Goal: Book appointment/travel/reservation

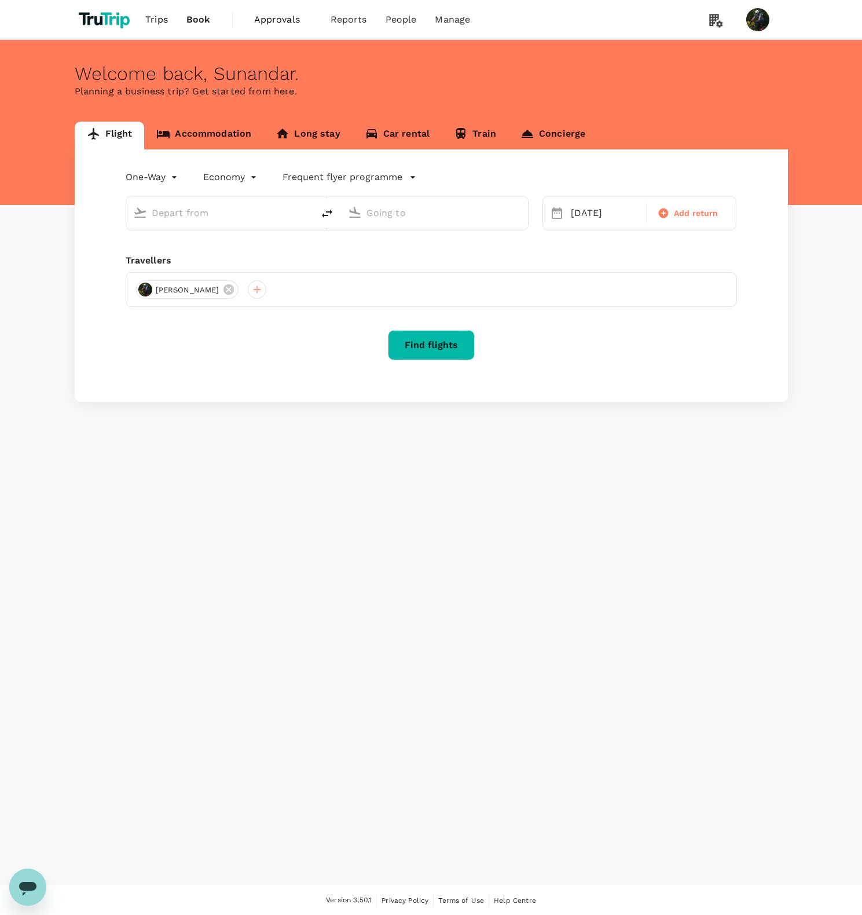
click at [202, 131] on link "Accommodation" at bounding box center [203, 136] width 119 height 28
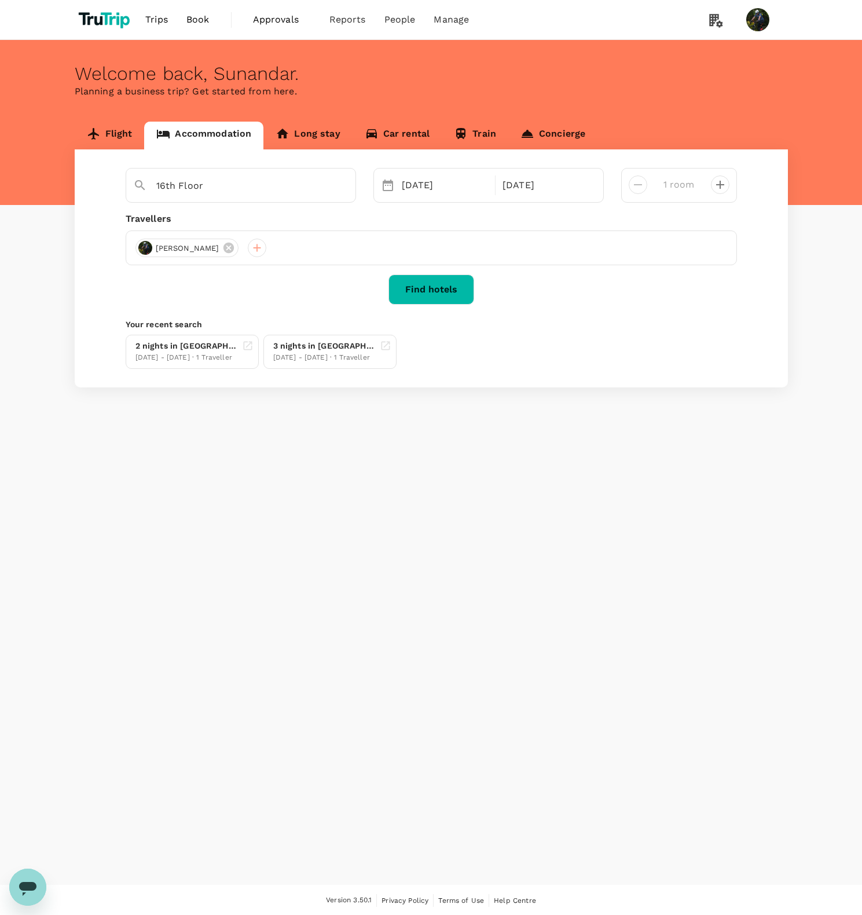
click at [719, 185] on icon "decrease" at bounding box center [720, 185] width 8 height 8
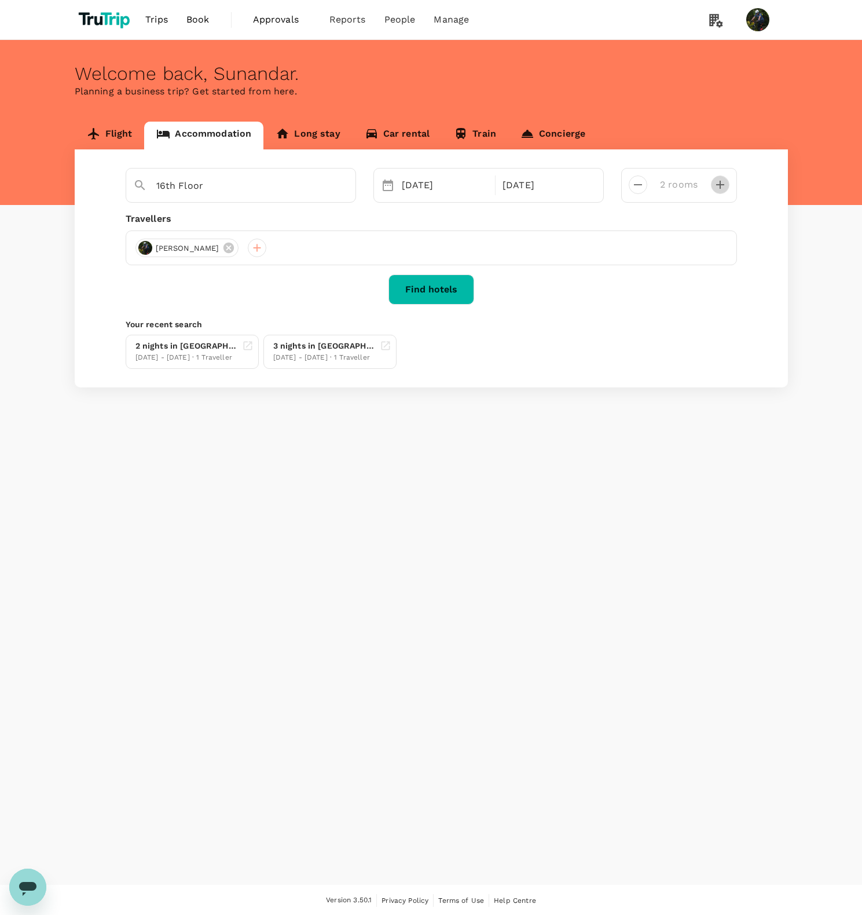
click at [719, 185] on icon "decrease" at bounding box center [720, 185] width 8 height 8
click at [722, 182] on icon "decrease" at bounding box center [721, 185] width 14 height 14
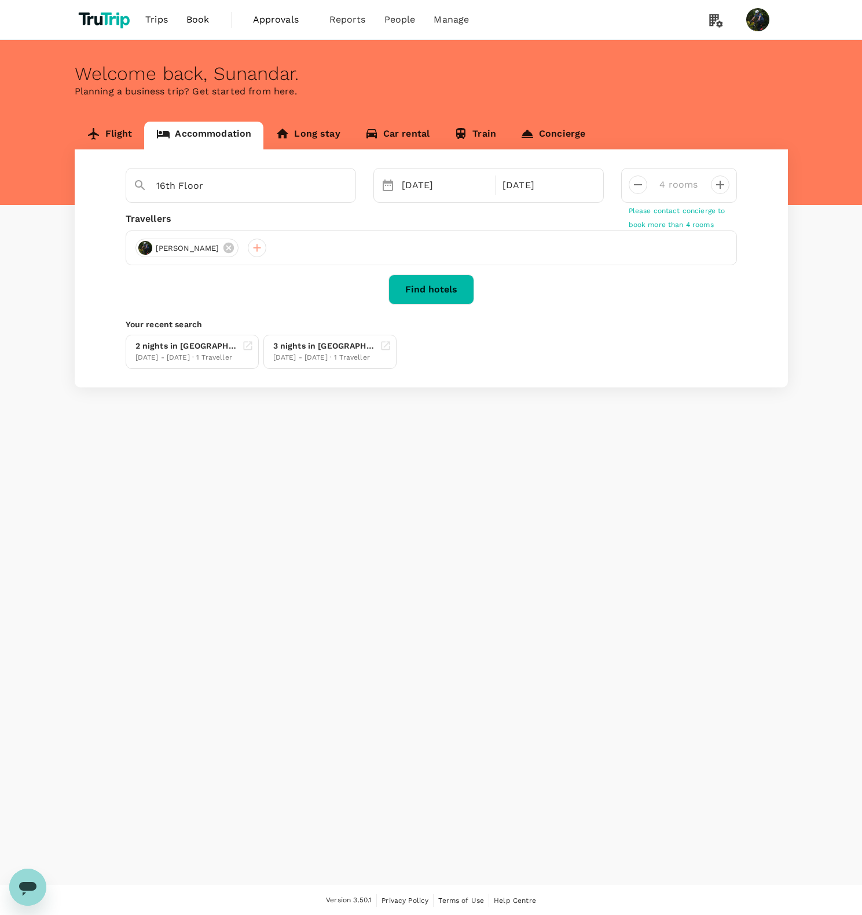
click at [643, 184] on icon "decrease" at bounding box center [638, 185] width 14 height 14
type input "1 room"
click at [643, 184] on div at bounding box center [634, 180] width 28 height 28
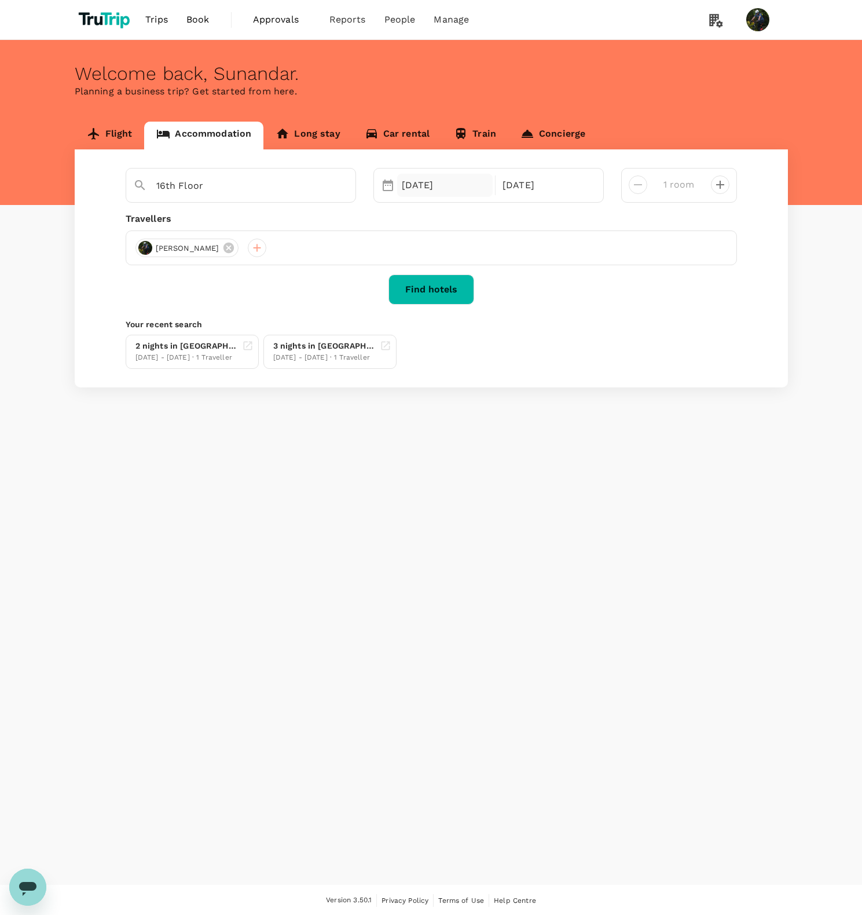
click at [429, 189] on div "[DATE]" at bounding box center [445, 185] width 96 height 23
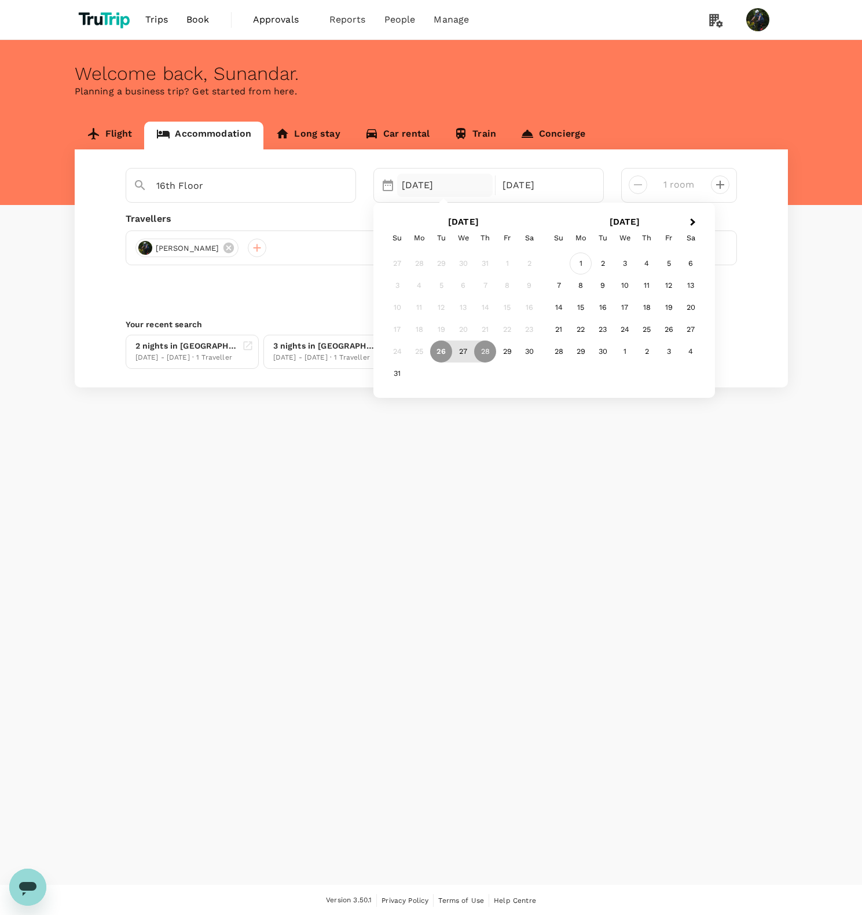
click at [585, 258] on div "1" at bounding box center [581, 264] width 22 height 22
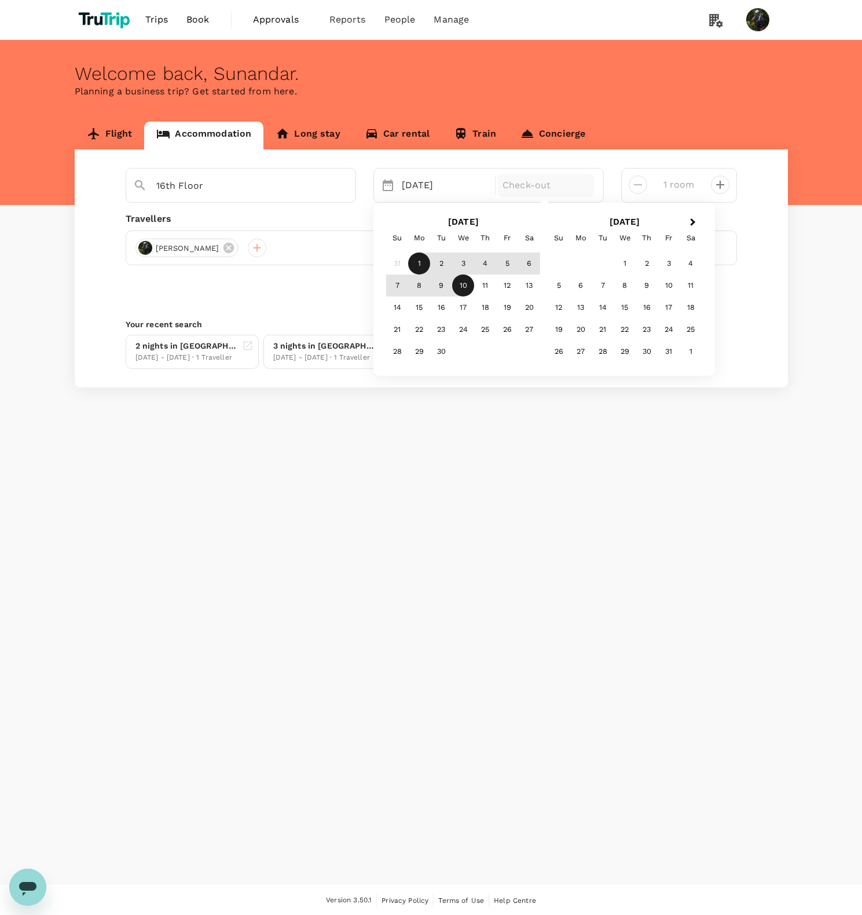
click at [466, 286] on div "10" at bounding box center [463, 286] width 22 height 22
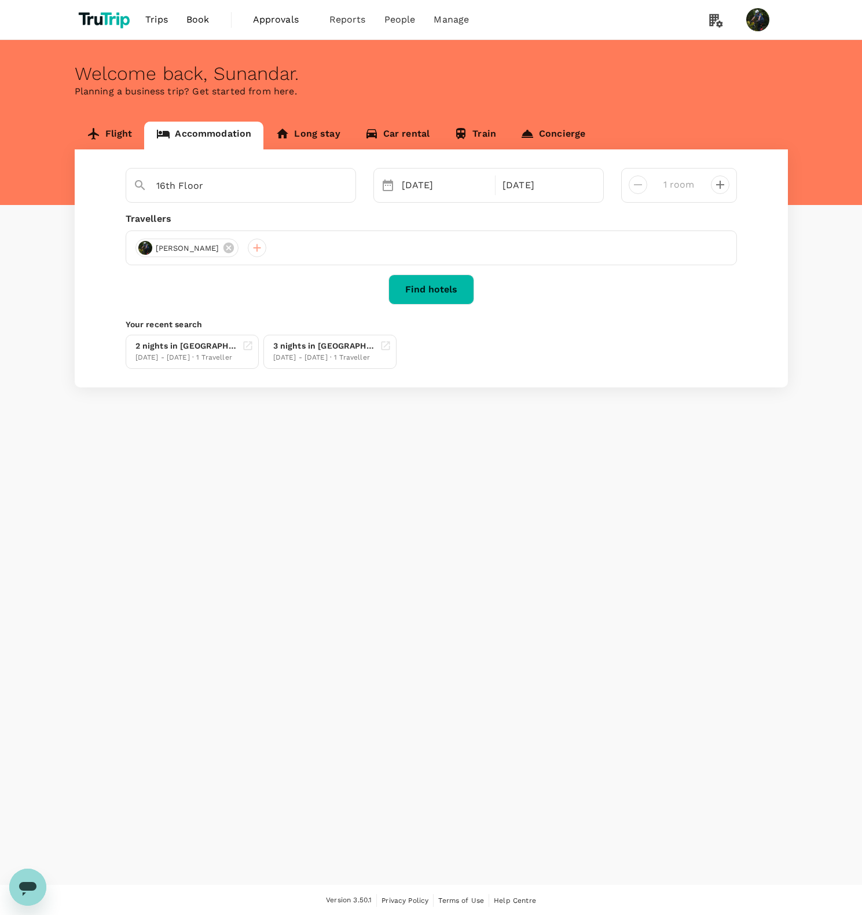
click at [466, 286] on button "Find hotels" at bounding box center [432, 290] width 86 height 30
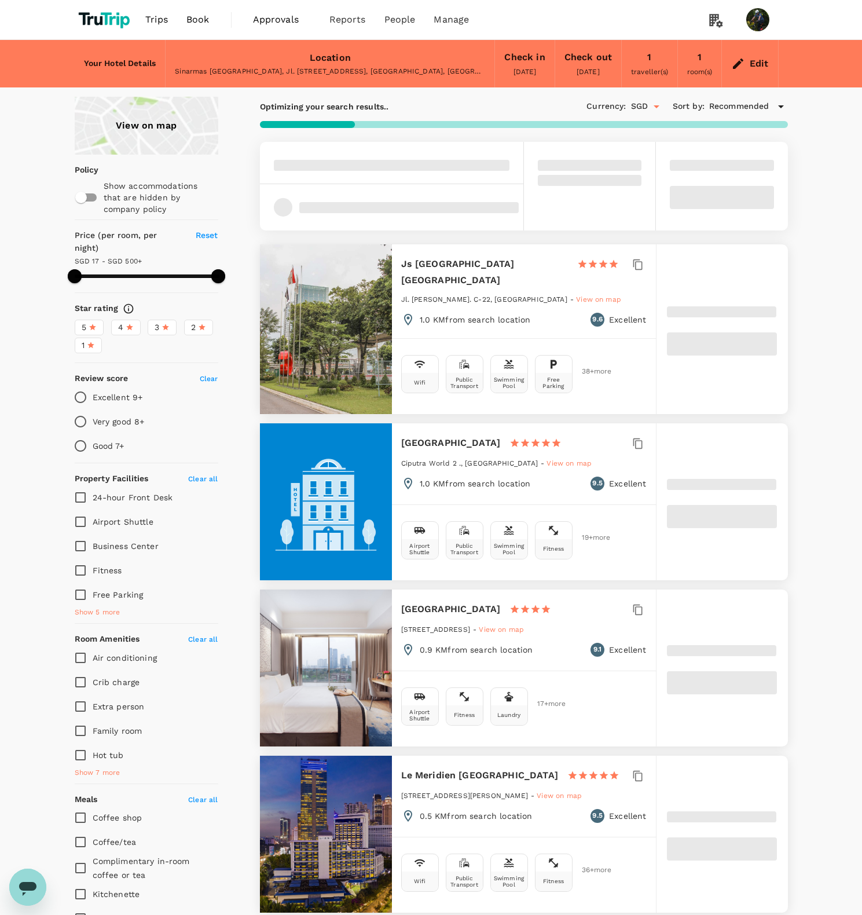
type input "499.09"
type input "15.09"
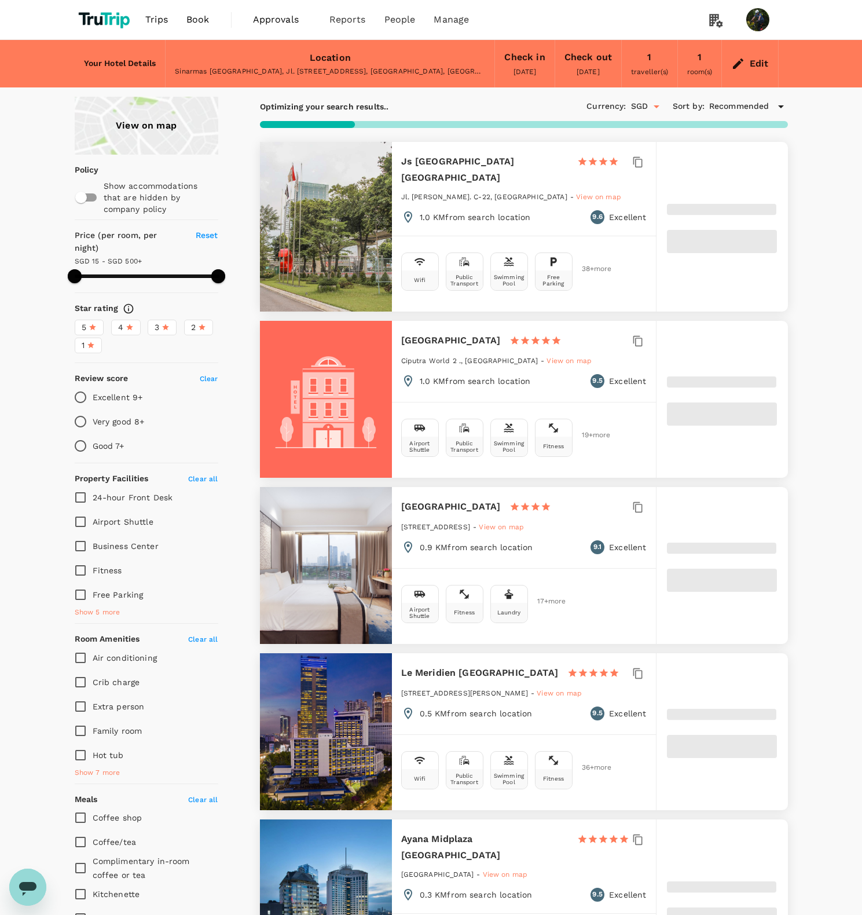
type input "499.81"
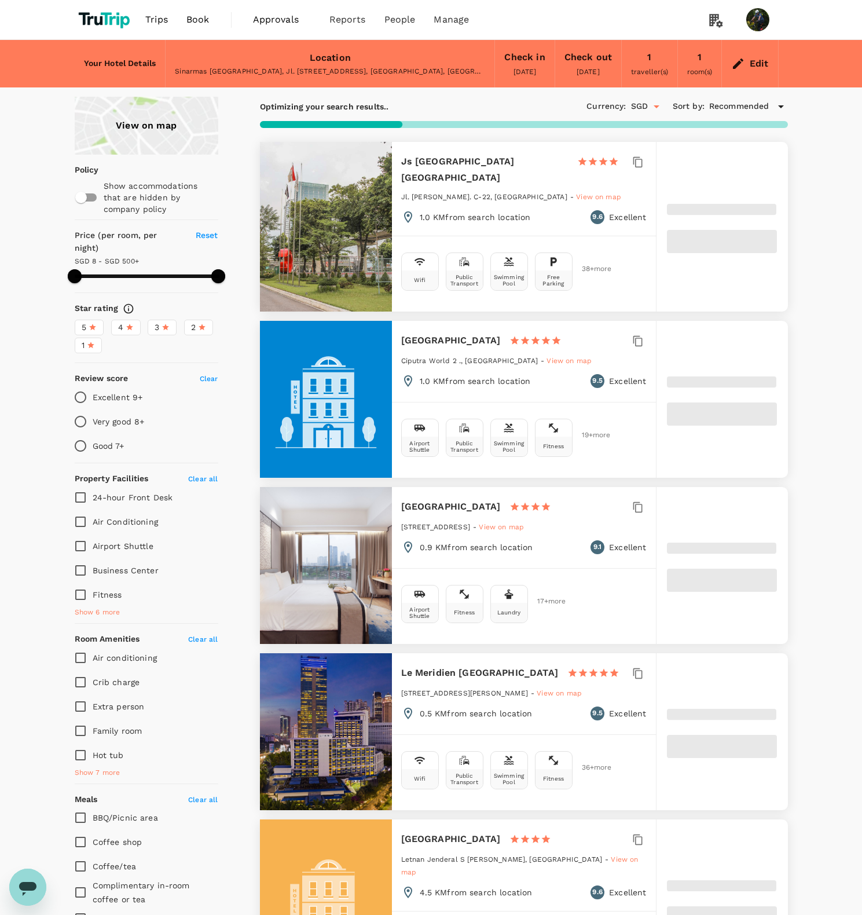
type input "7.81"
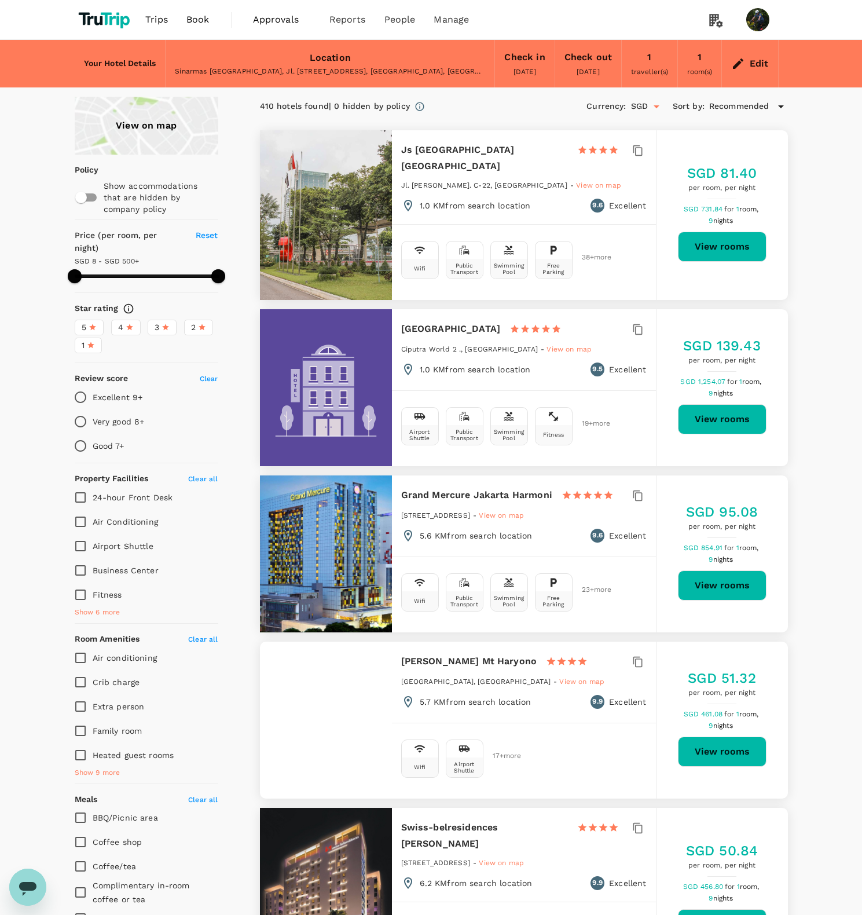
type input "499.81"
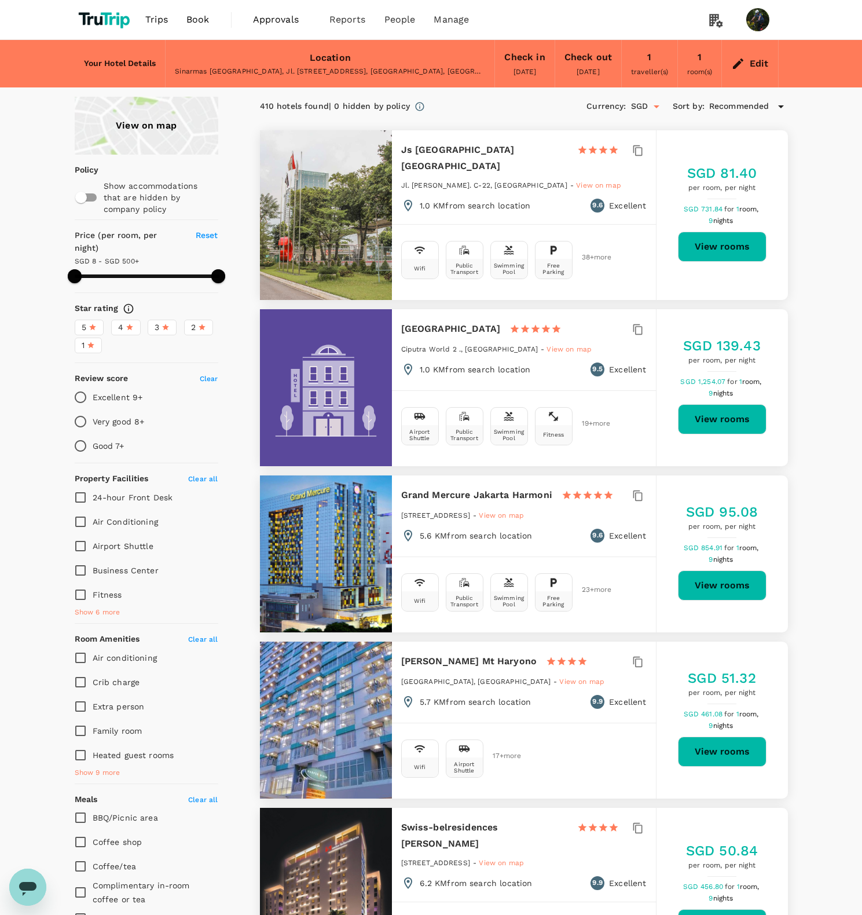
click at [757, 72] on div "Edit" at bounding box center [759, 64] width 19 height 16
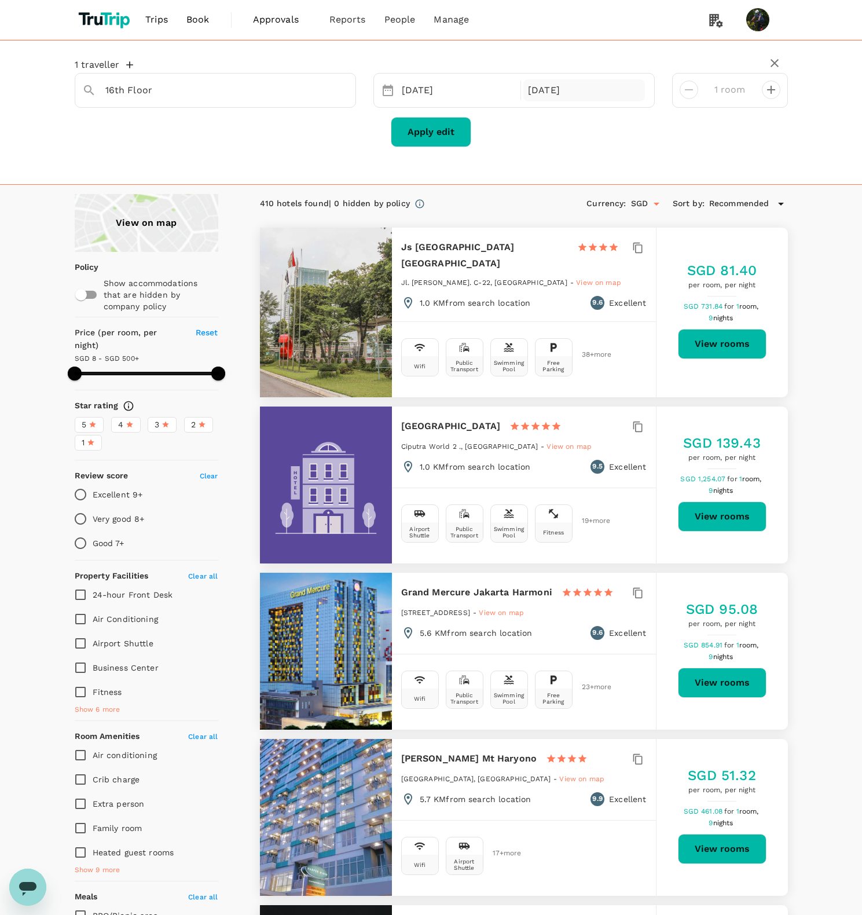
click at [534, 92] on div "[DATE]" at bounding box center [585, 90] width 122 height 23
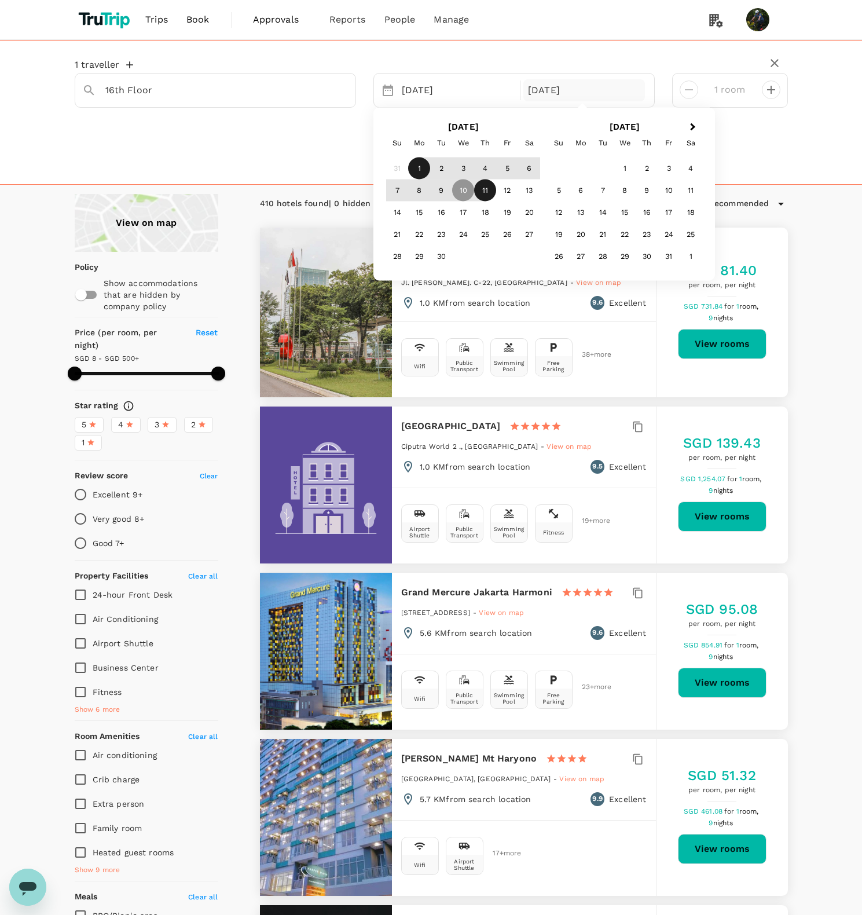
click at [489, 186] on div "11" at bounding box center [485, 191] width 22 height 22
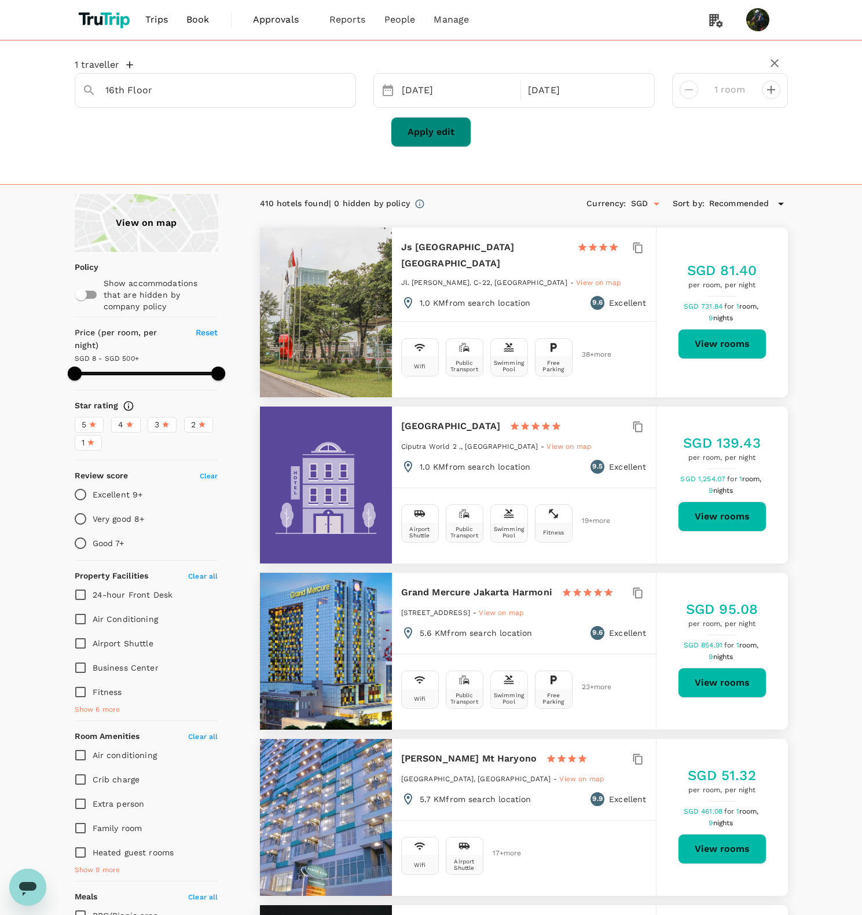
click at [464, 125] on button "Apply edit" at bounding box center [431, 132] width 81 height 30
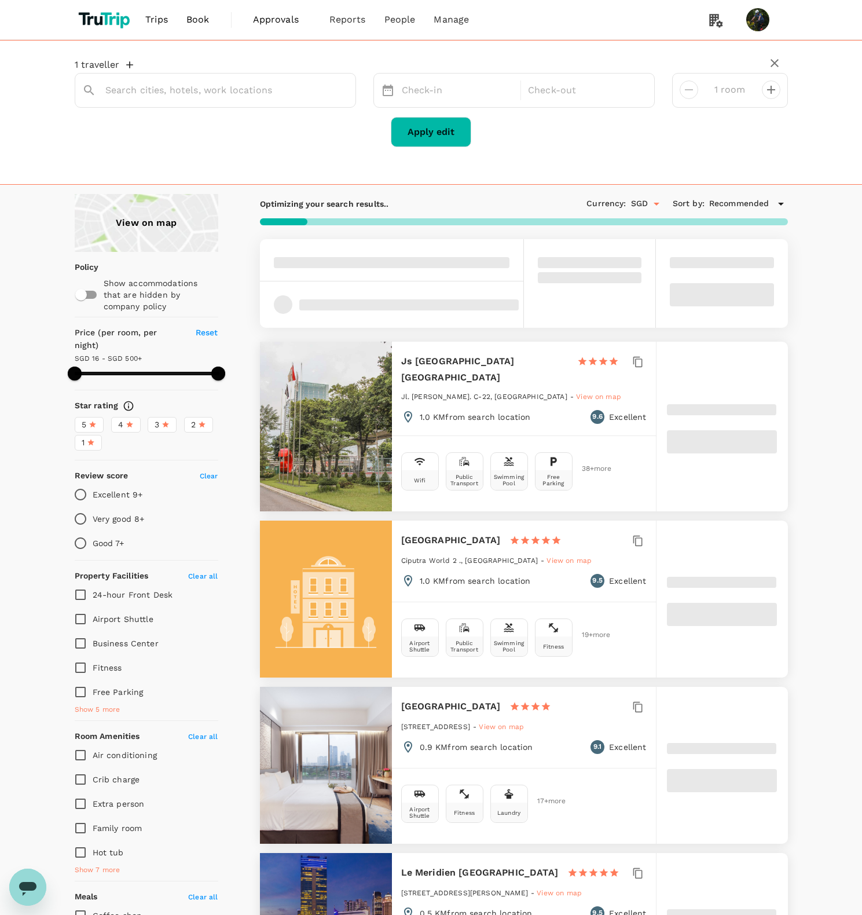
type input "16th Floor"
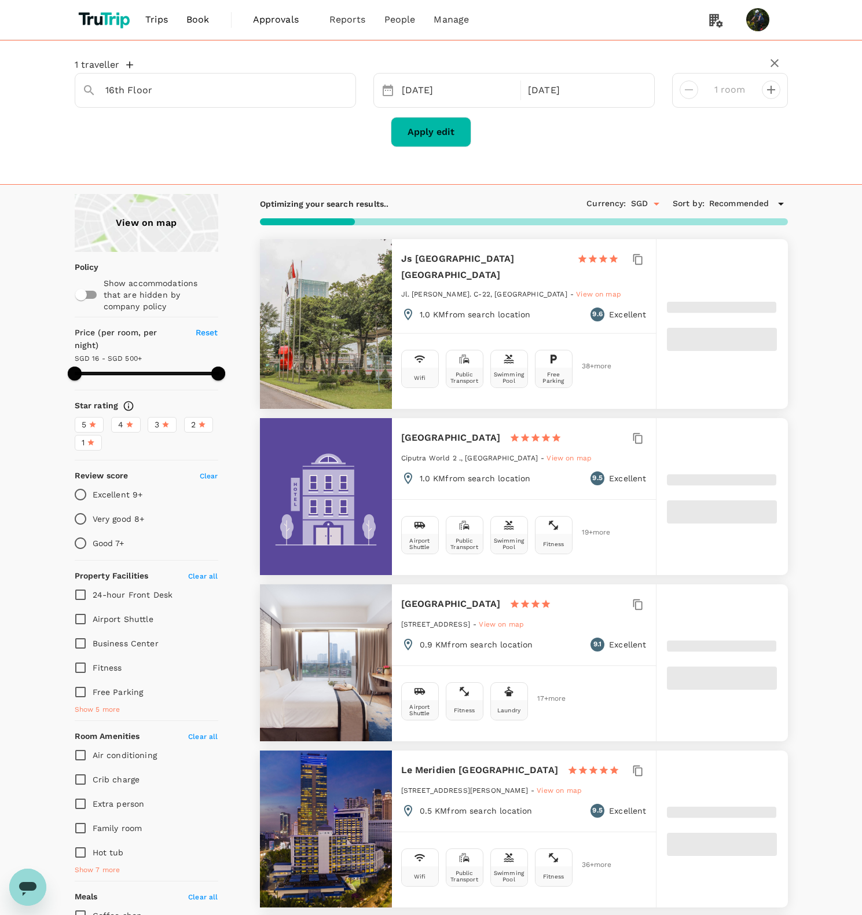
type input "499.46"
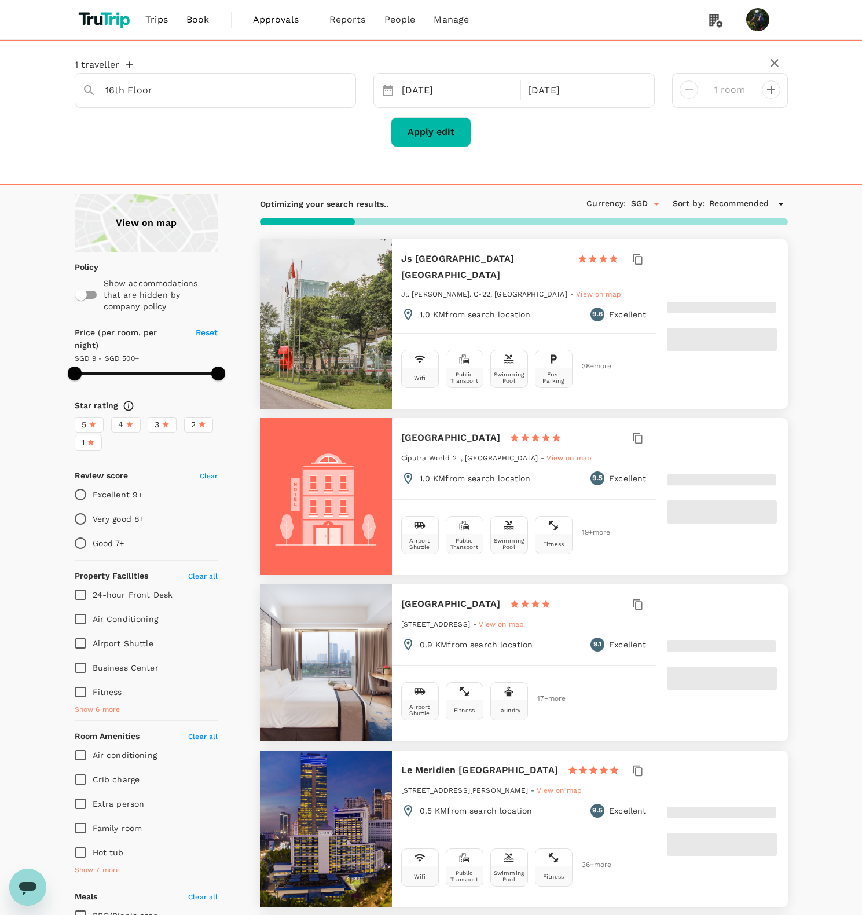
type input "9.46"
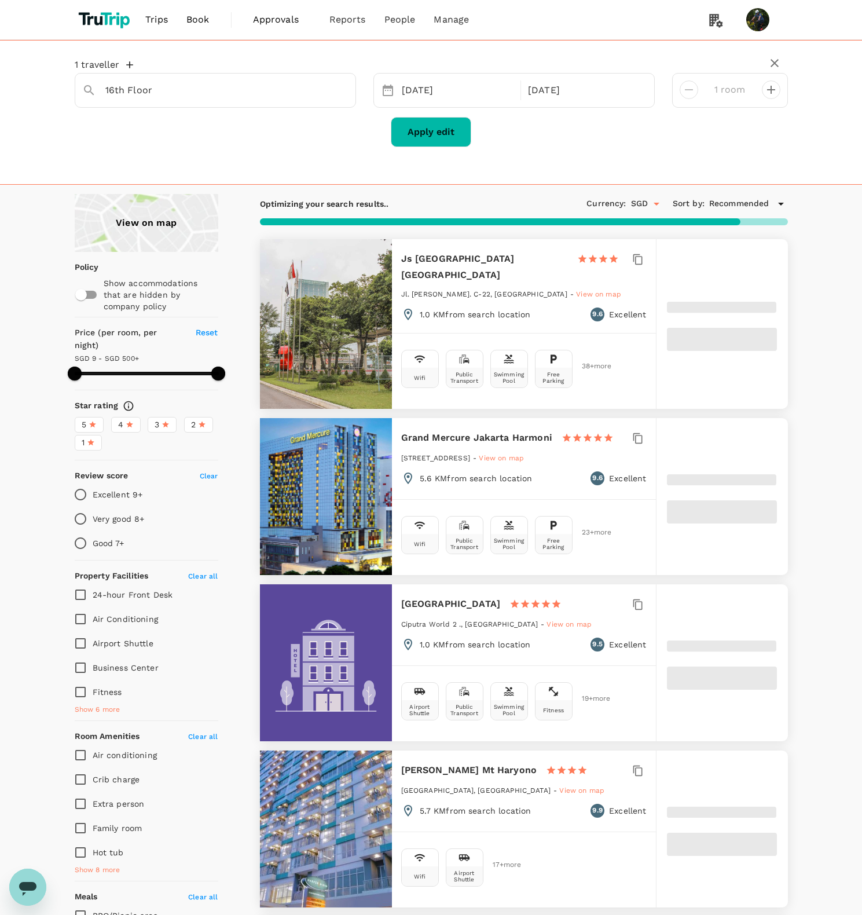
type input "499.74"
type input "7.74"
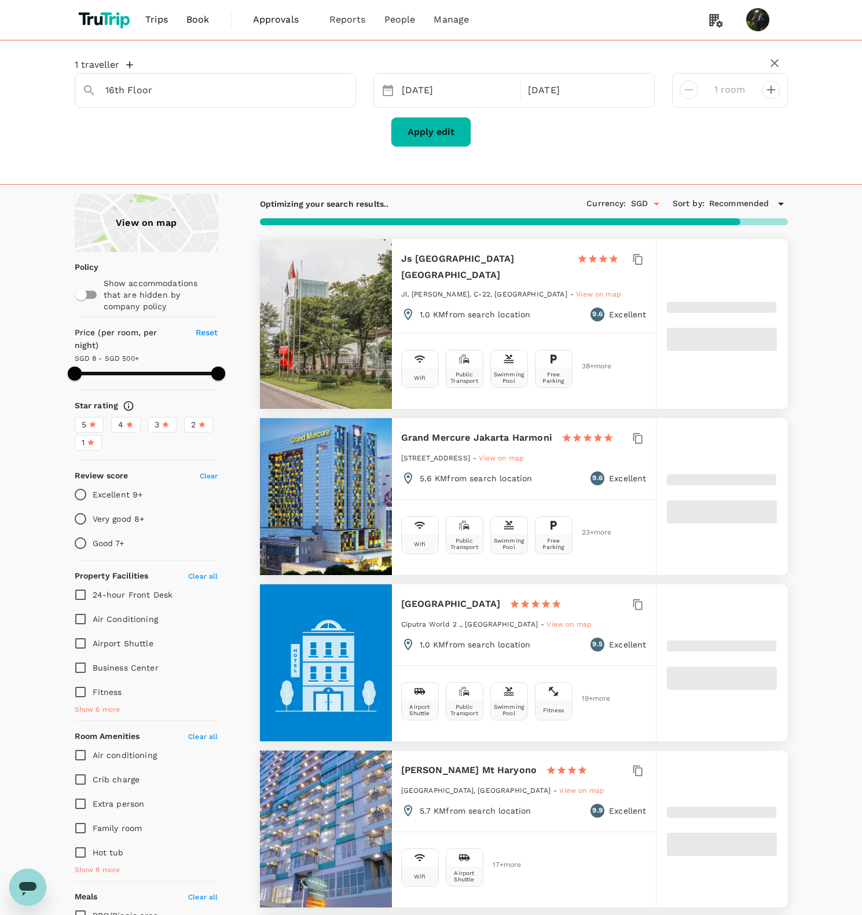
type input "499.74"
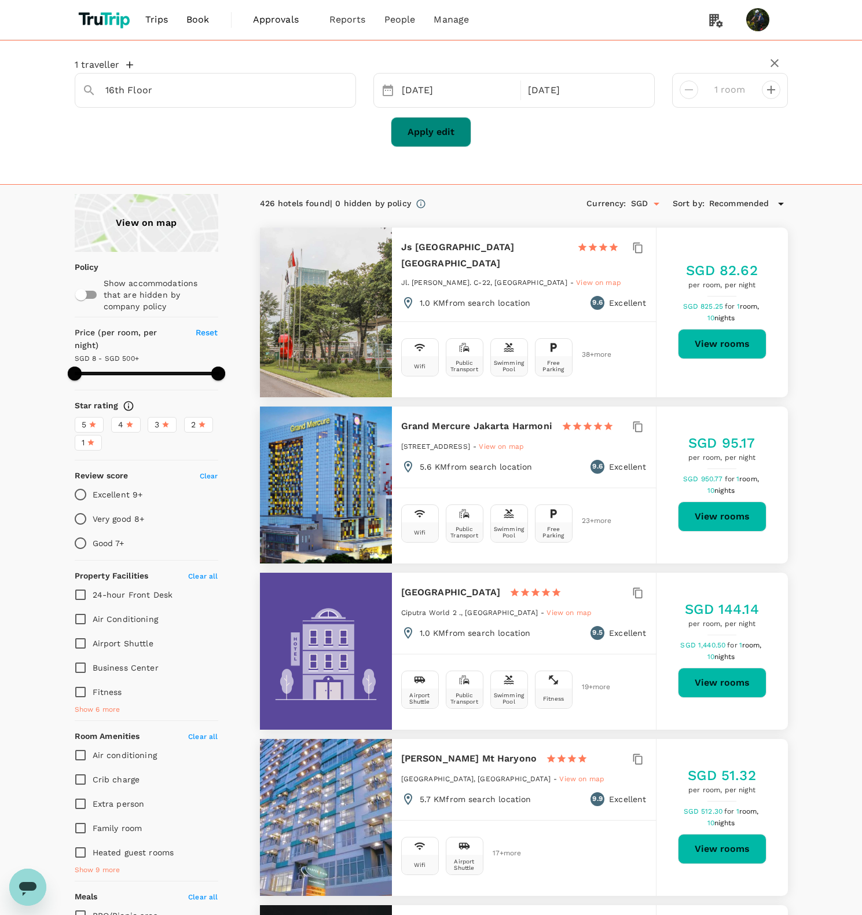
click at [455, 137] on button "Apply edit" at bounding box center [431, 132] width 81 height 30
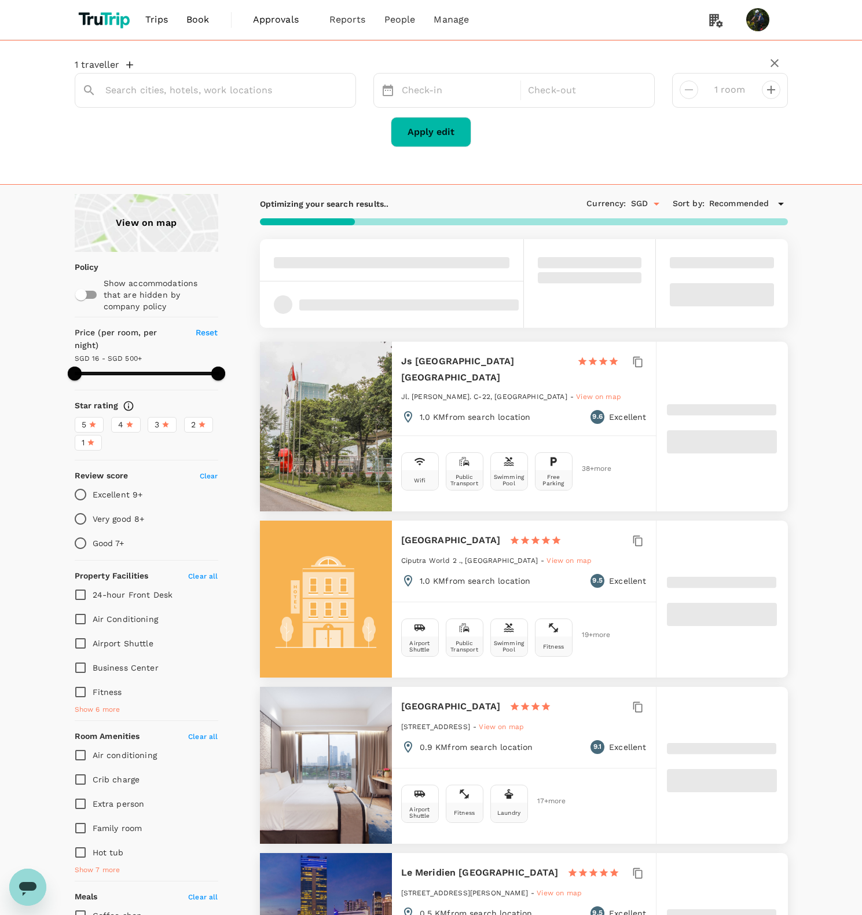
type input "16th Floor"
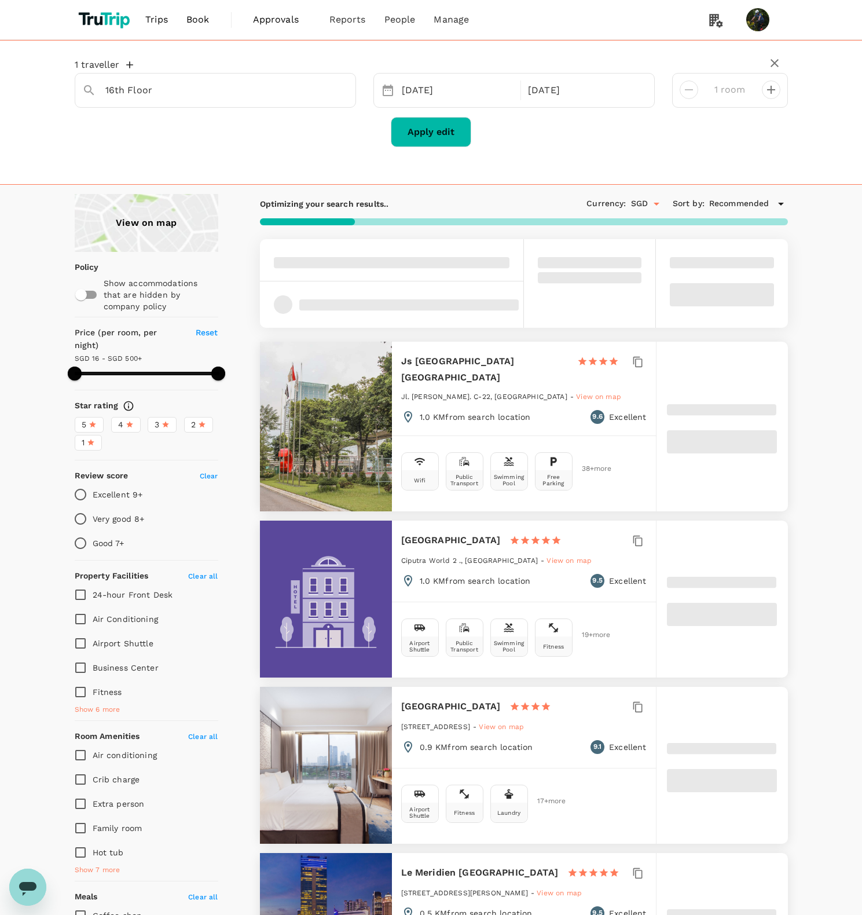
type input "499.74"
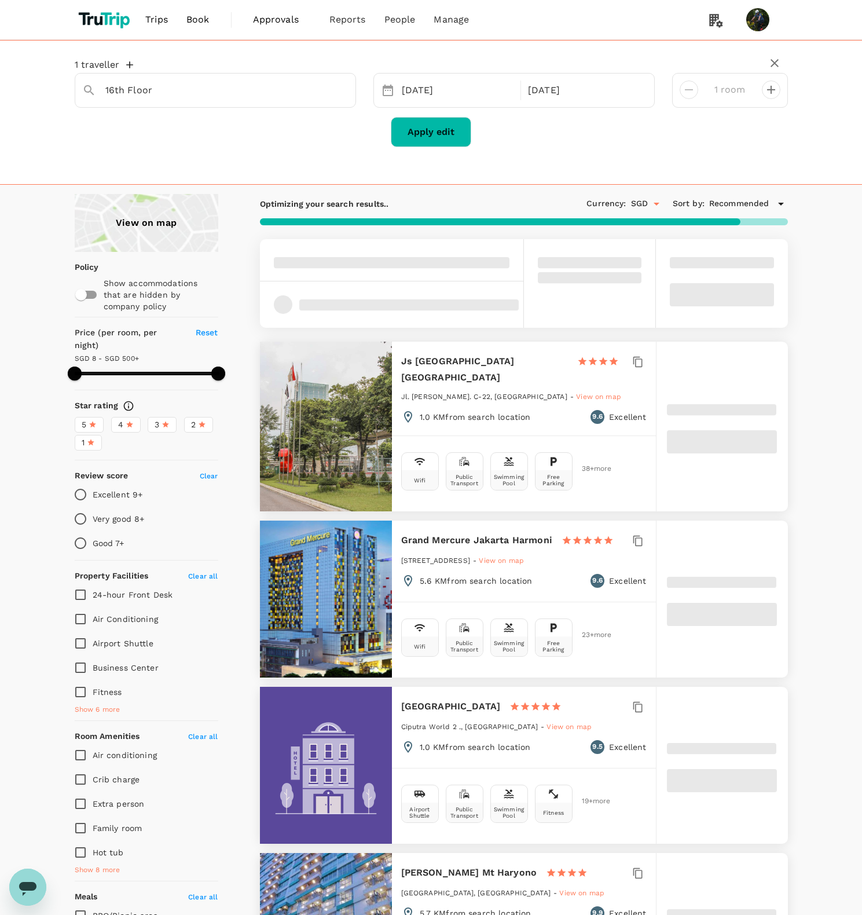
type input "7.74"
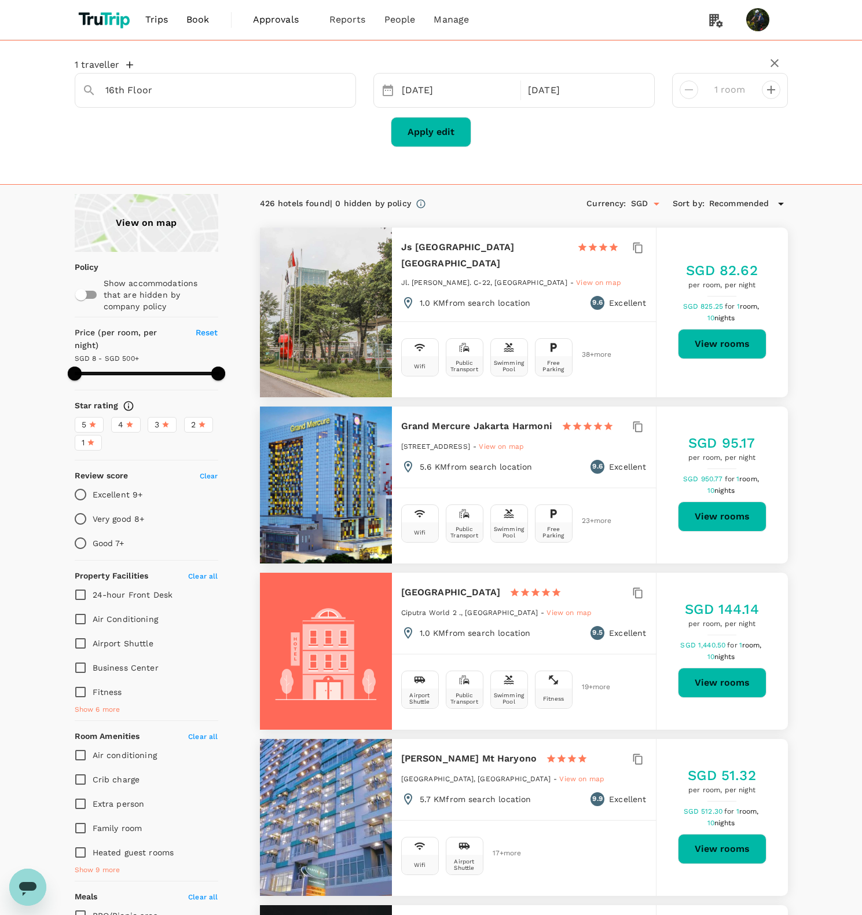
type input "499.74"
click at [199, 90] on input "16th Floor" at bounding box center [210, 90] width 211 height 18
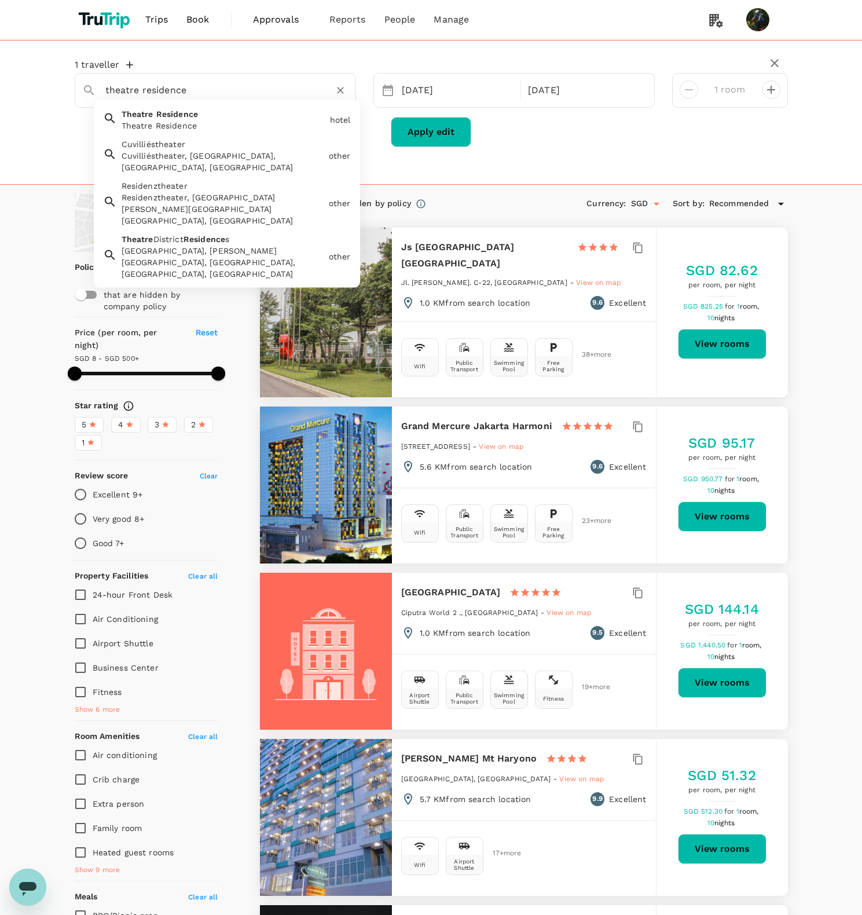
click at [220, 111] on div "[GEOGRAPHIC_DATA]" at bounding box center [221, 118] width 209 height 28
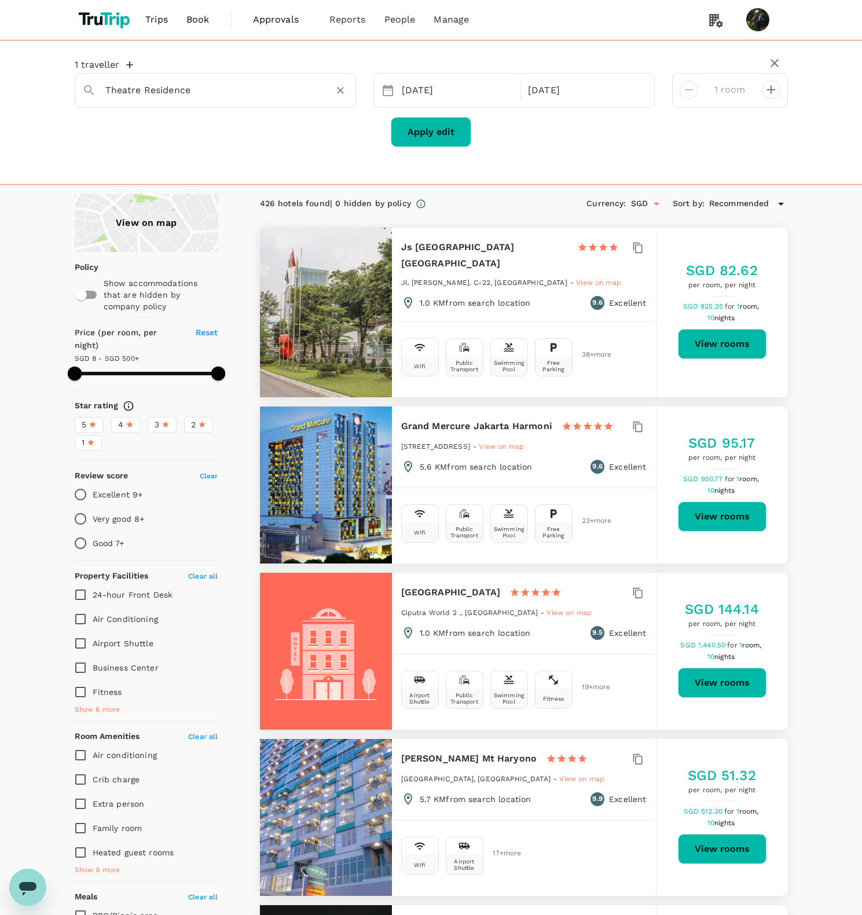
type input "Theatre Residence"
click at [444, 124] on button "Apply edit" at bounding box center [431, 132] width 81 height 30
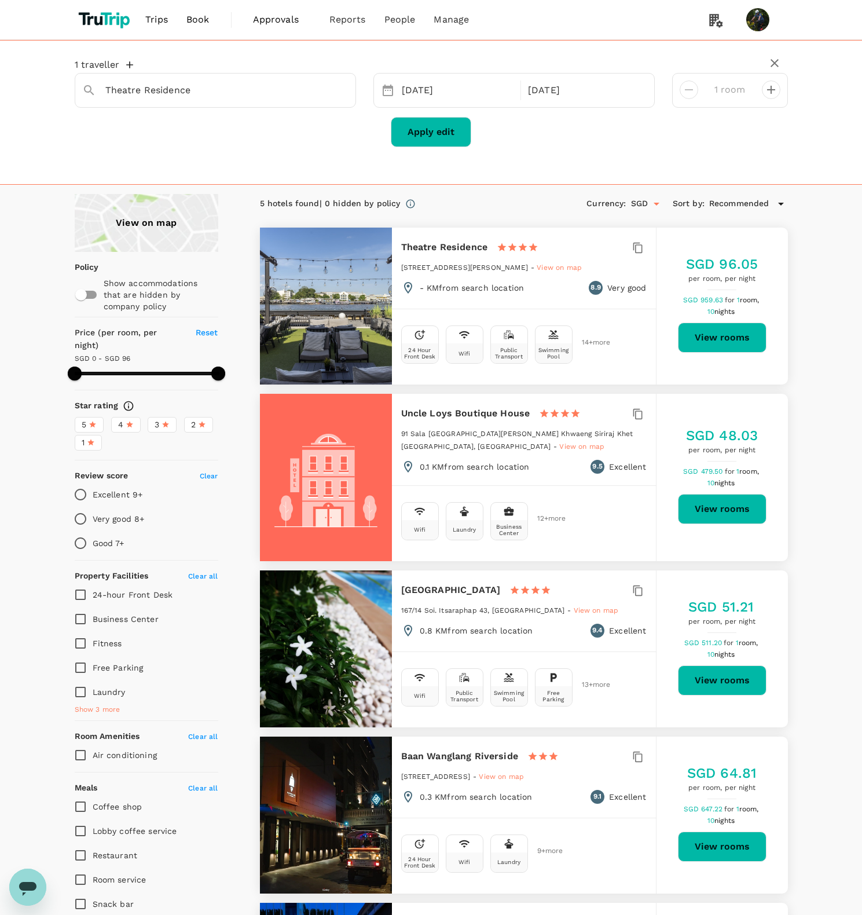
type input "96"
